Goal: Transaction & Acquisition: Book appointment/travel/reservation

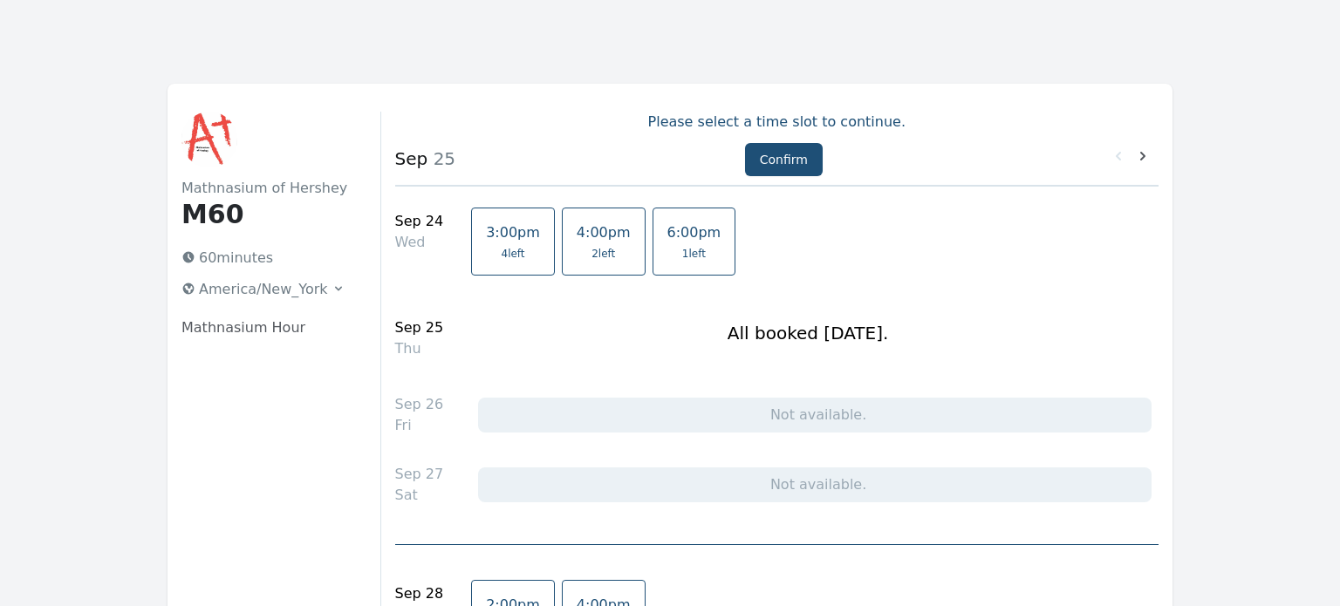
click at [476, 244] on link "3:00pm 4 left" at bounding box center [513, 242] width 84 height 68
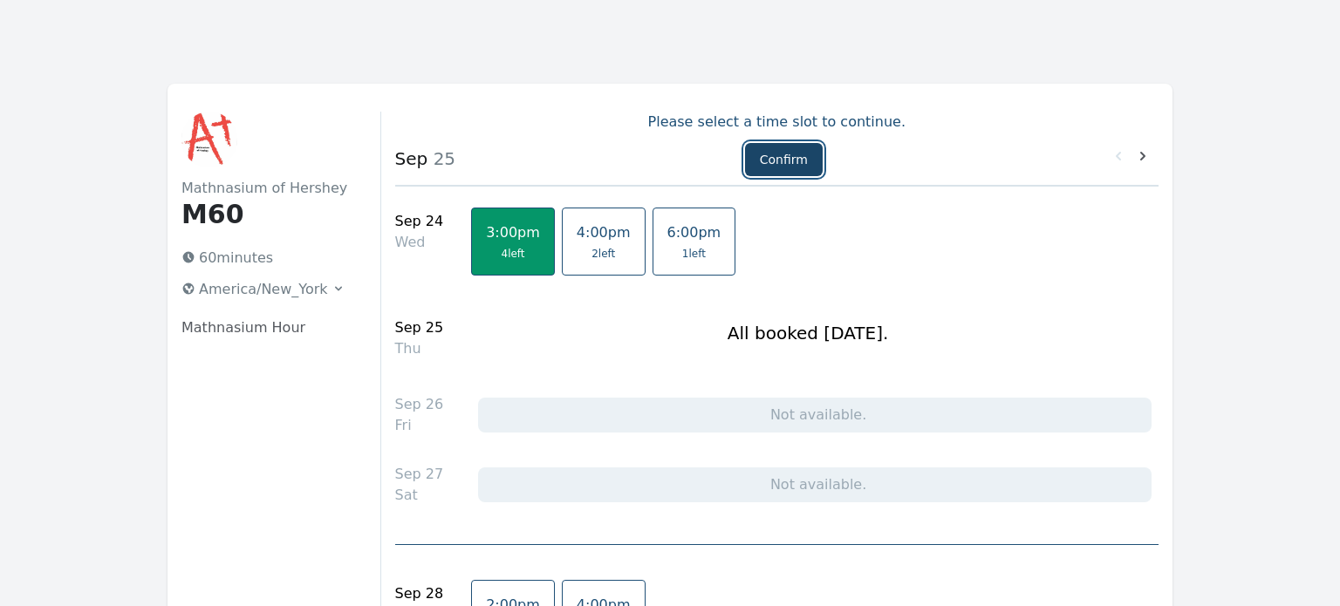
click at [771, 164] on button "Confirm" at bounding box center [784, 159] width 78 height 33
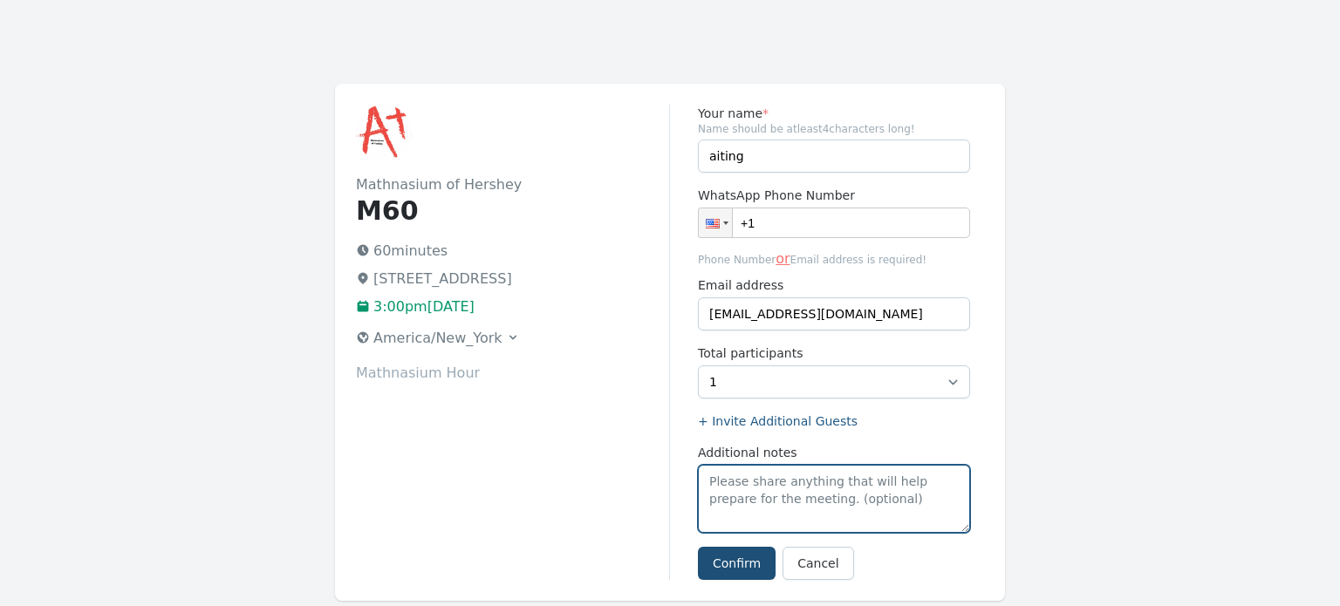
click at [768, 488] on textarea "Additional notes" at bounding box center [834, 499] width 272 height 68
type textarea "[PERSON_NAME] will take virtual"
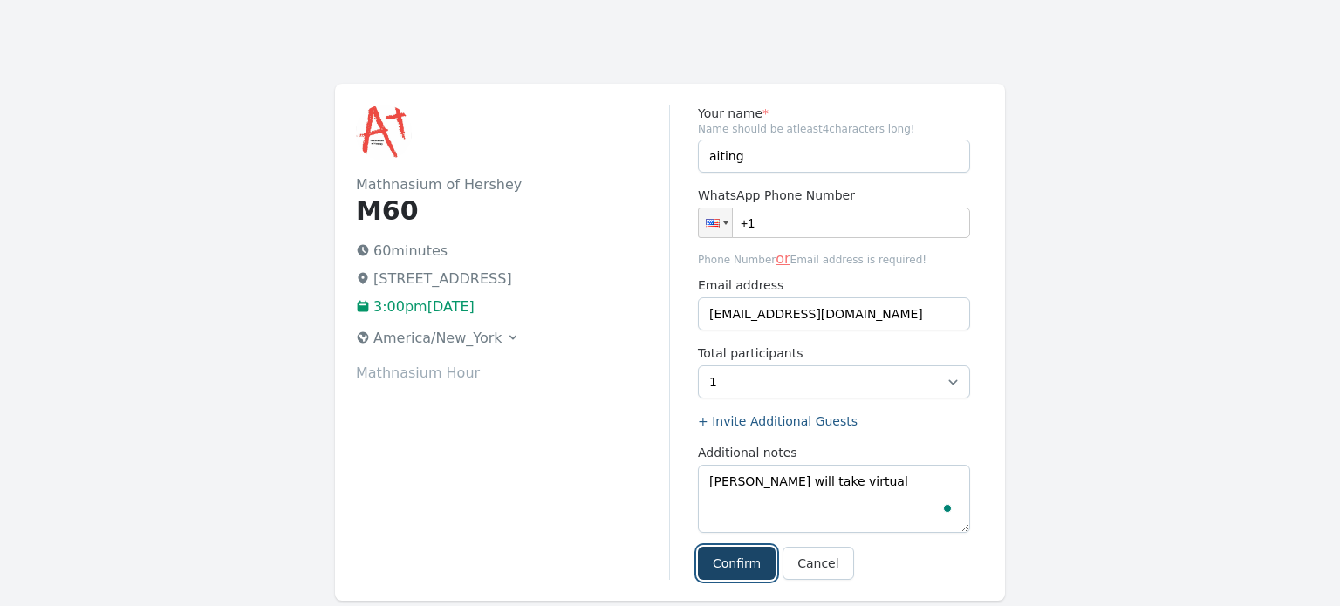
click at [733, 572] on button "Confirm" at bounding box center [737, 563] width 78 height 33
